Goal: Information Seeking & Learning: Learn about a topic

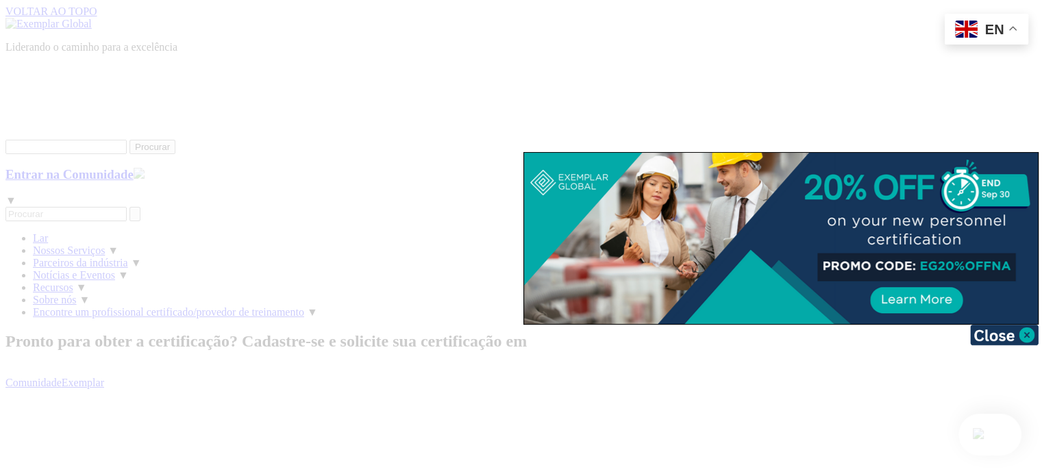
click at [1014, 336] on img at bounding box center [1004, 335] width 69 height 21
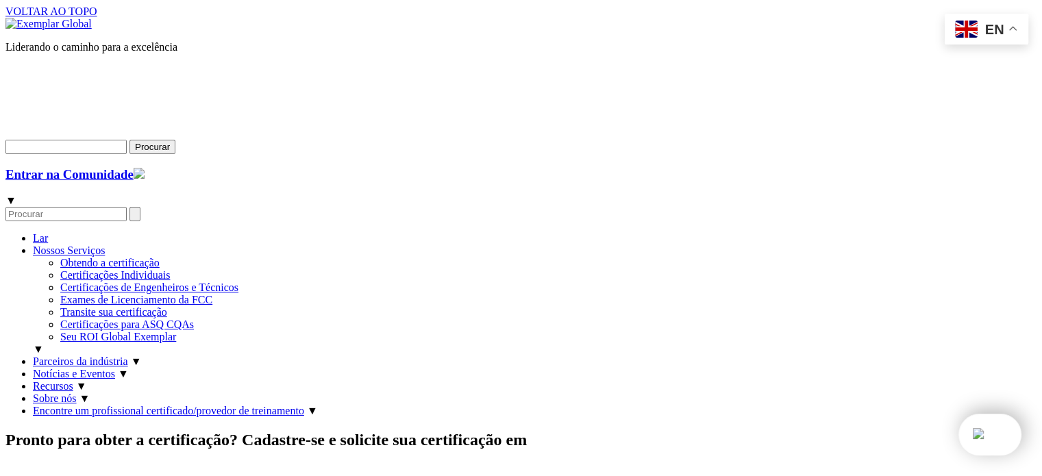
click at [105, 245] on font "Nossos Serviços" at bounding box center [69, 251] width 72 height 12
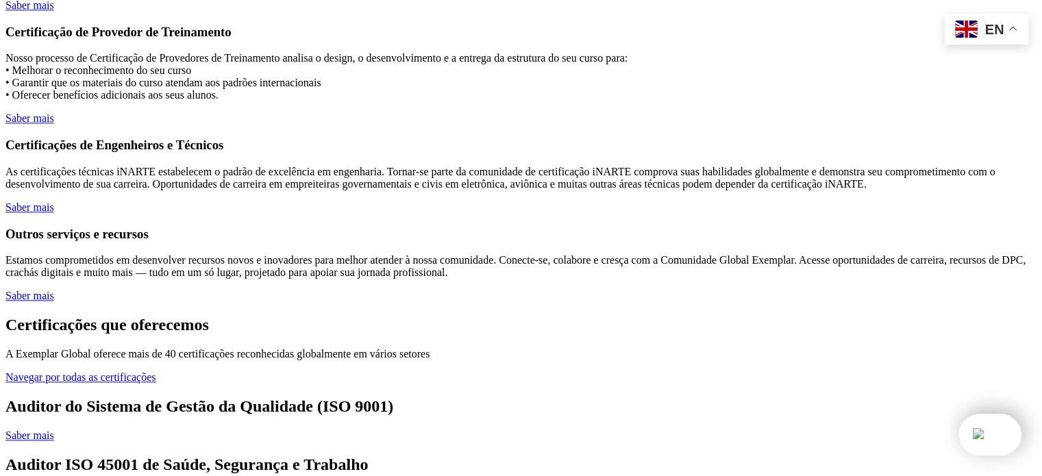
scroll to position [1480, 0]
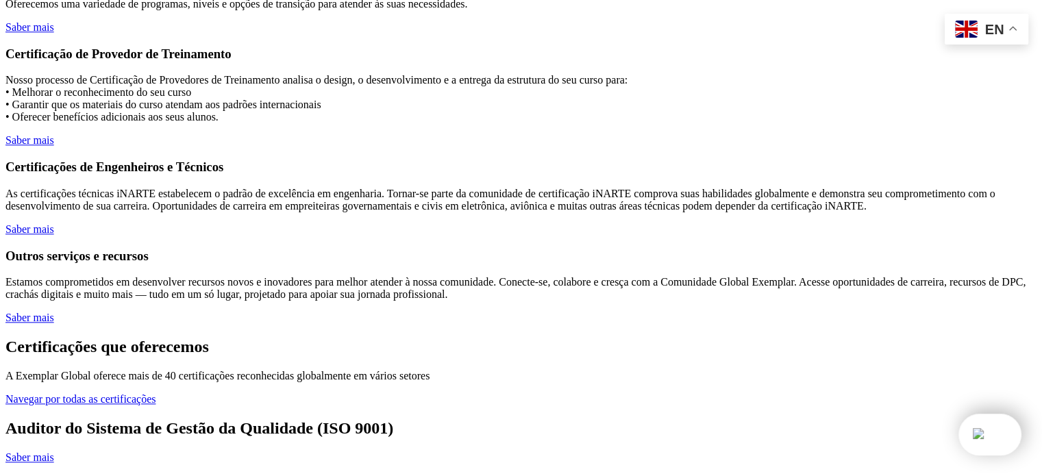
click at [54, 451] on font "Saber mais" at bounding box center [29, 457] width 49 height 12
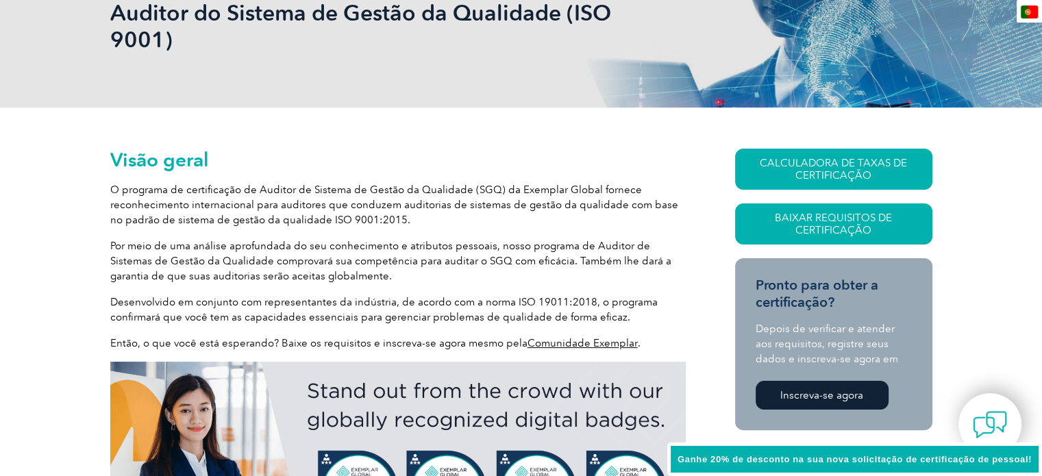
scroll to position [232, 0]
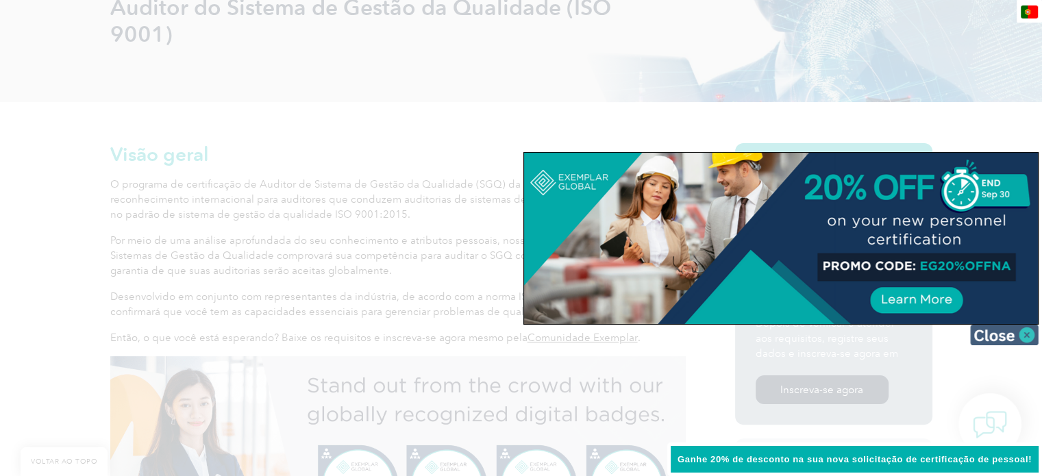
click at [995, 333] on img at bounding box center [1004, 335] width 69 height 21
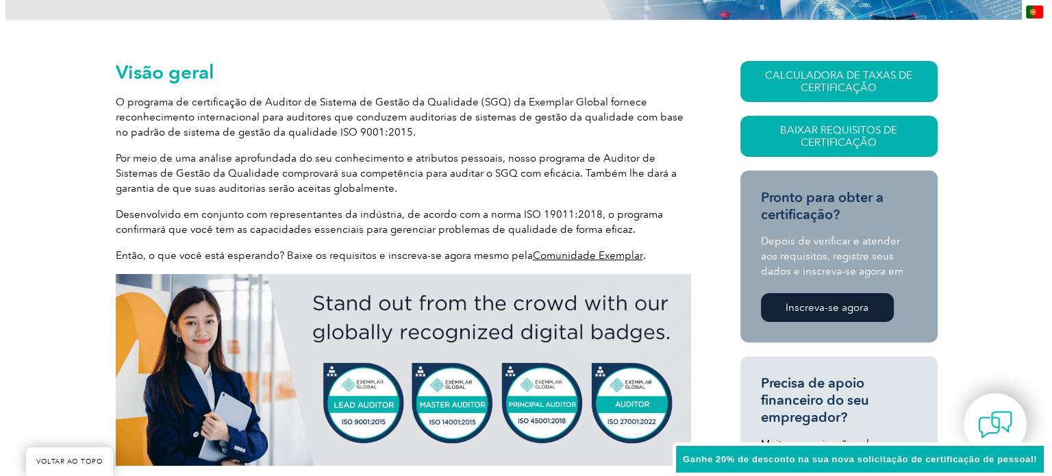
scroll to position [342, 0]
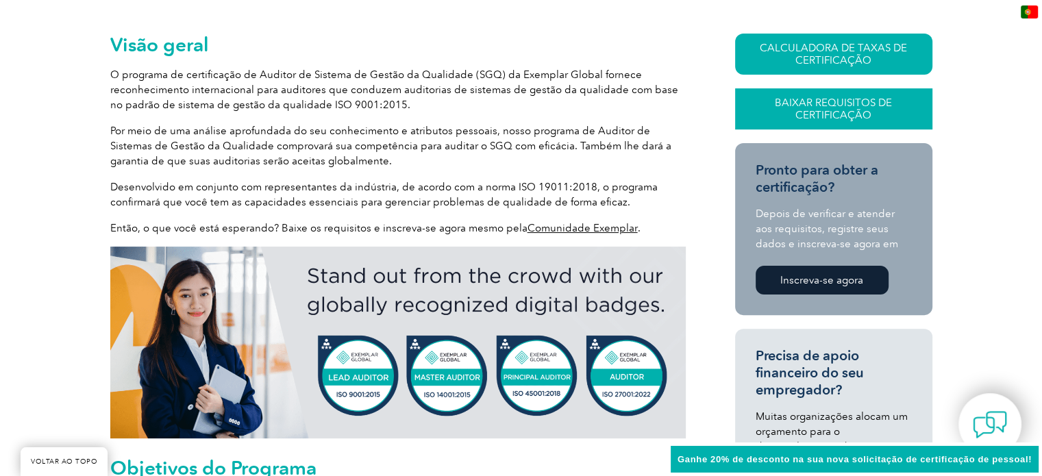
click at [863, 102] on font "Baixar Requisitos de Certificação" at bounding box center [833, 109] width 117 height 25
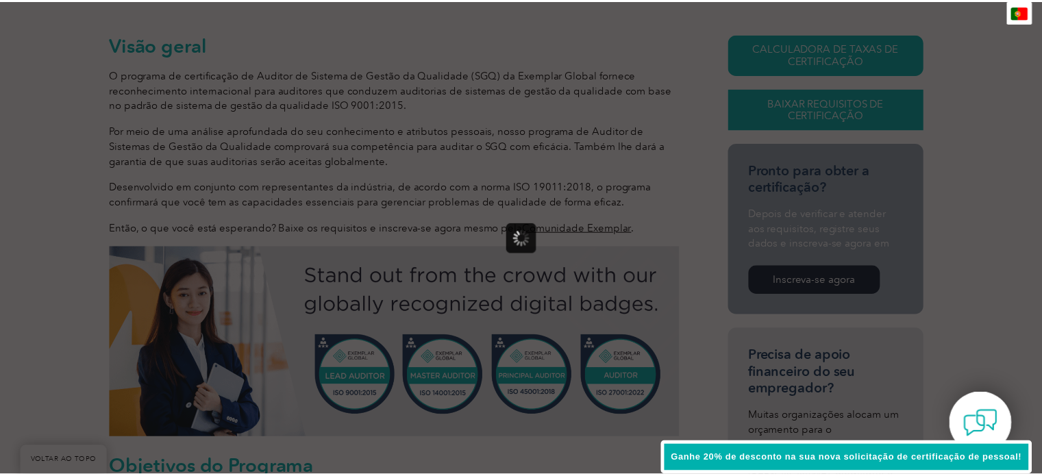
scroll to position [0, 0]
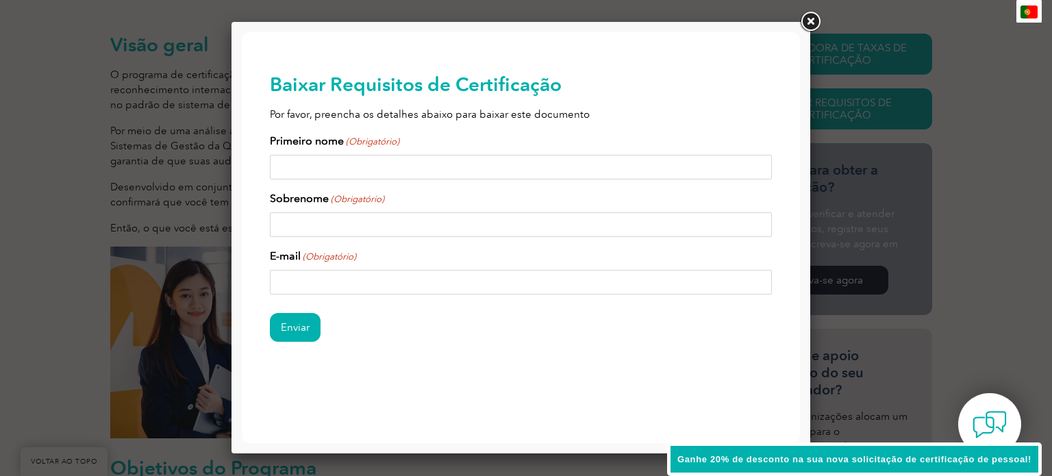
click at [809, 16] on link at bounding box center [810, 22] width 25 height 25
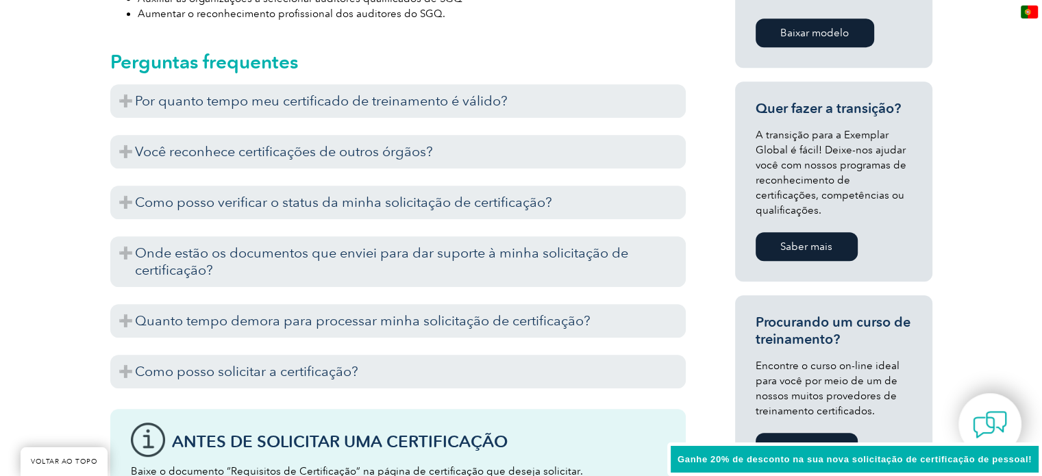
scroll to position [890, 0]
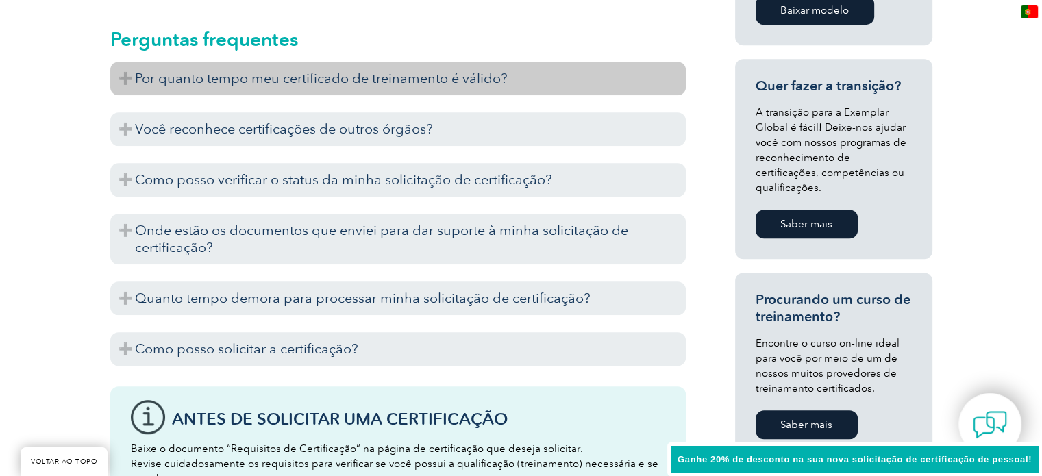
click at [393, 70] on font "Por quanto tempo meu certificado de treinamento é válido?" at bounding box center [321, 78] width 373 height 16
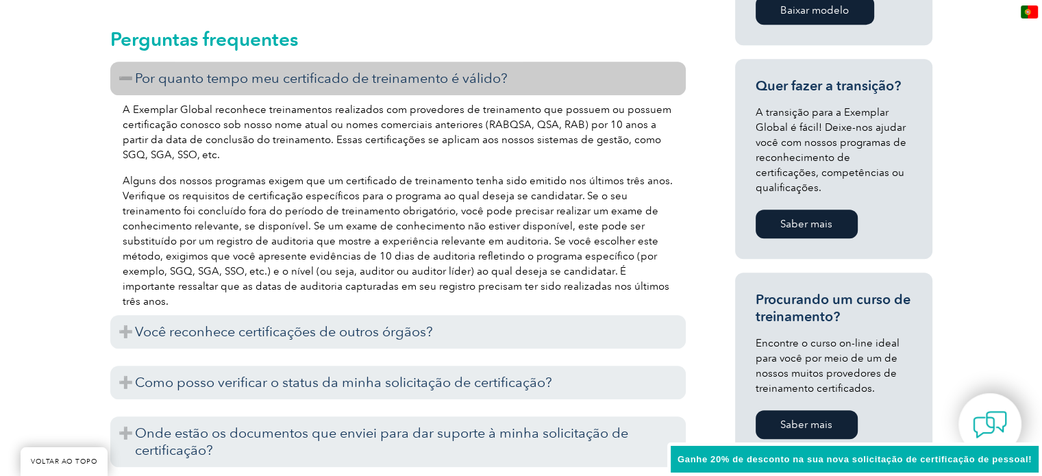
click at [393, 70] on font "Por quanto tempo meu certificado de treinamento é válido?" at bounding box center [321, 78] width 373 height 16
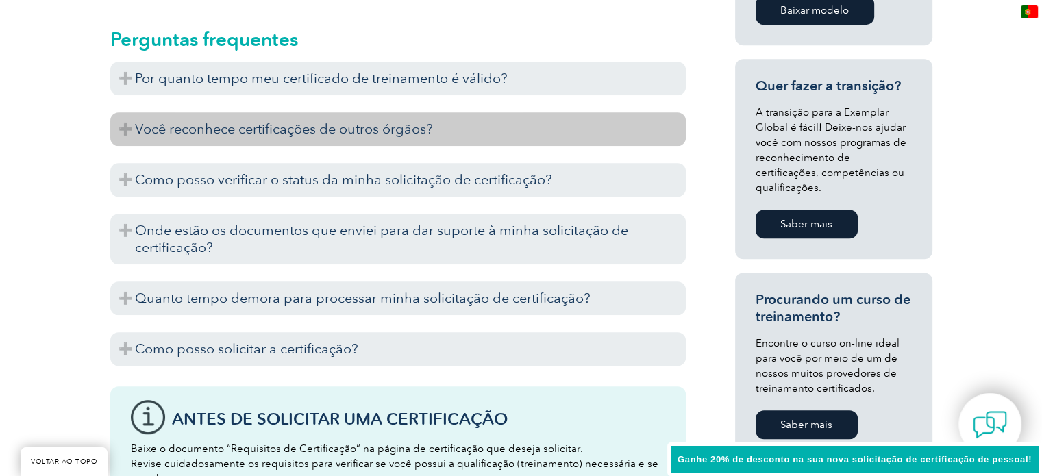
click at [378, 139] on h3 "Você reconhece certificações de outros órgãos?" at bounding box center [397, 129] width 575 height 34
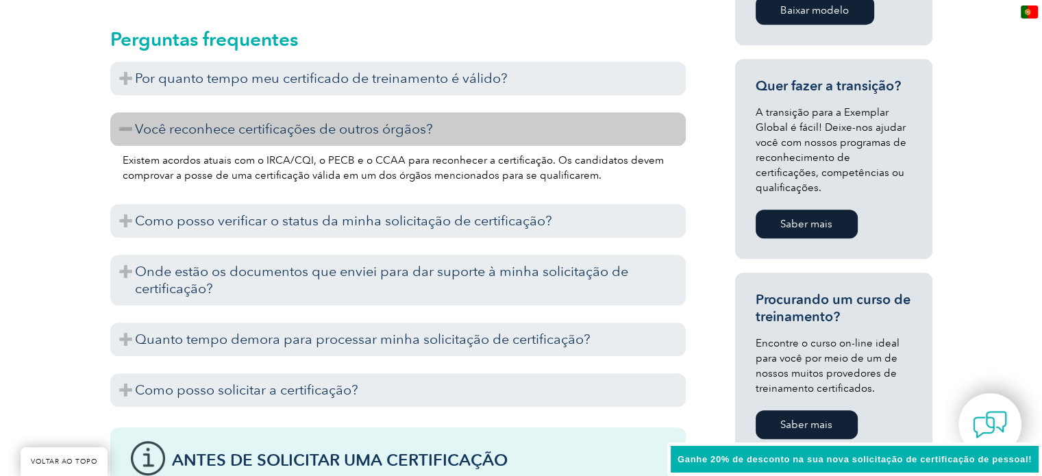
click at [206, 131] on font "Você reconhece certificações de outros órgãos?" at bounding box center [284, 129] width 298 height 16
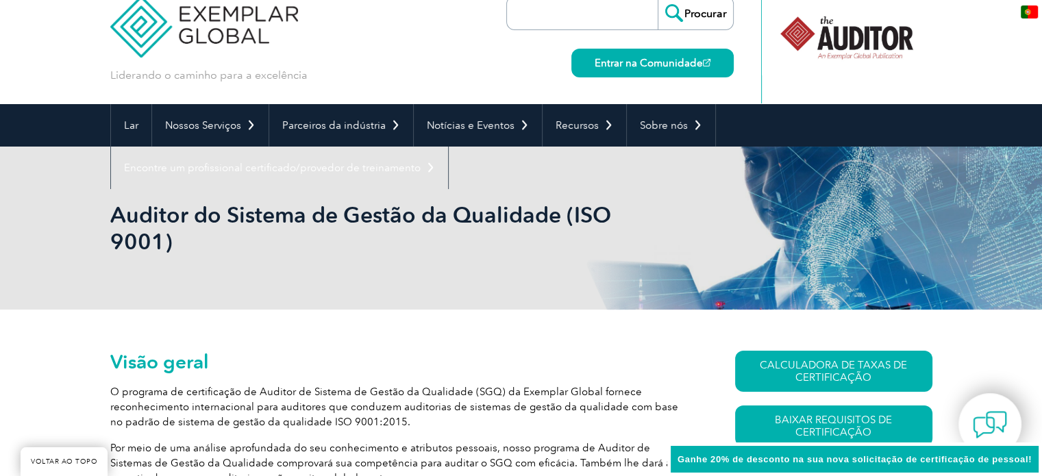
scroll to position [0, 0]
